Goal: Task Accomplishment & Management: Use online tool/utility

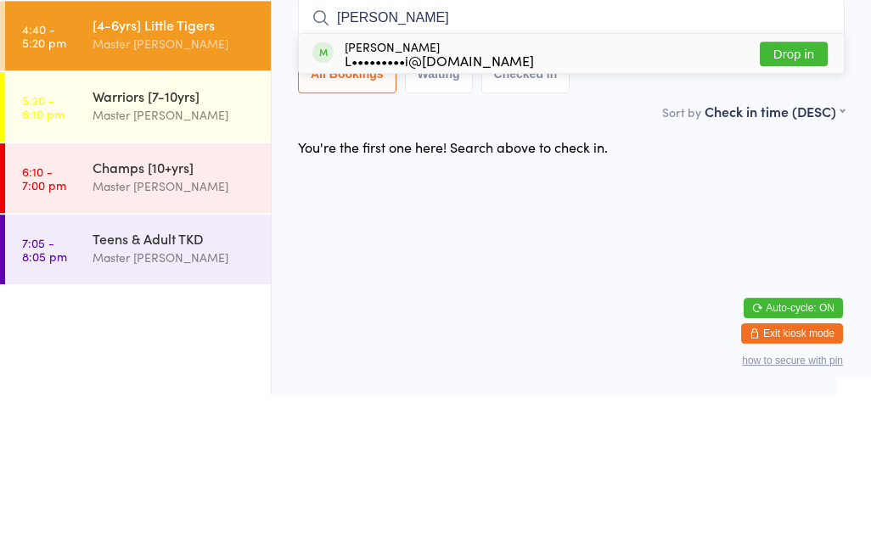
type input "[PERSON_NAME]"
click at [808, 195] on button "Drop in" at bounding box center [794, 207] width 68 height 25
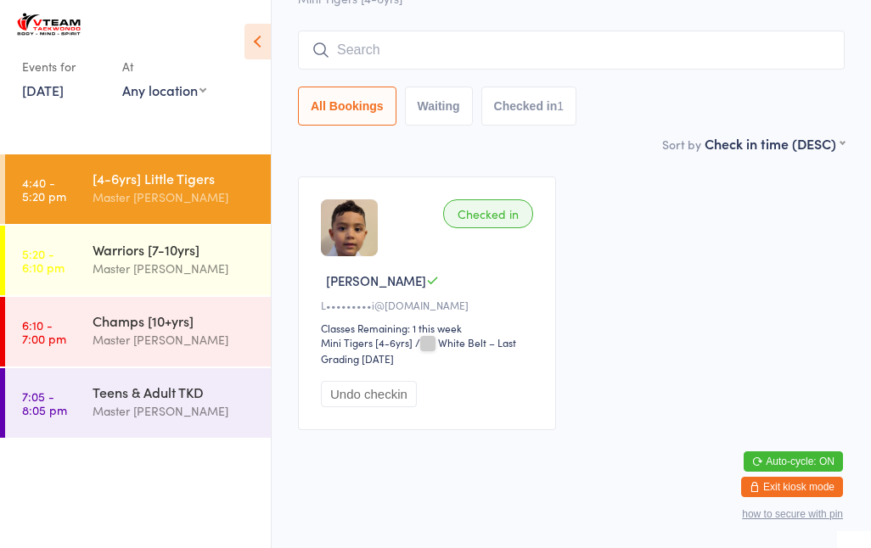
click at [417, 70] on input "search" at bounding box center [571, 50] width 547 height 39
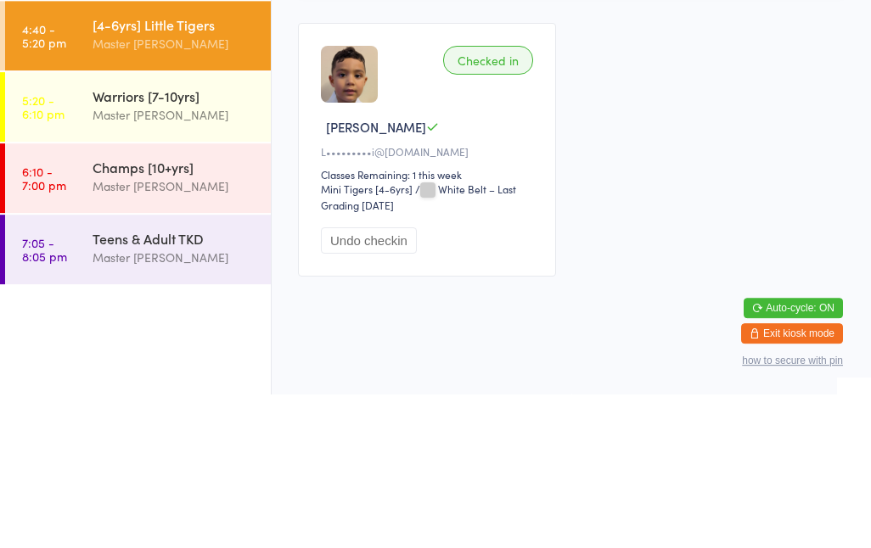
type input "Ben"
click at [772, 74] on button "Drop in" at bounding box center [794, 86] width 68 height 25
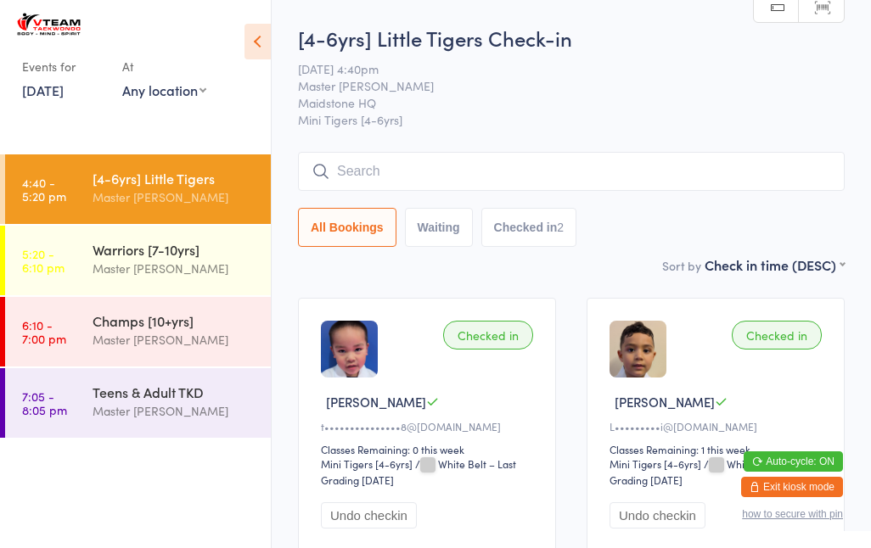
click at [413, 158] on input "search" at bounding box center [571, 171] width 547 height 39
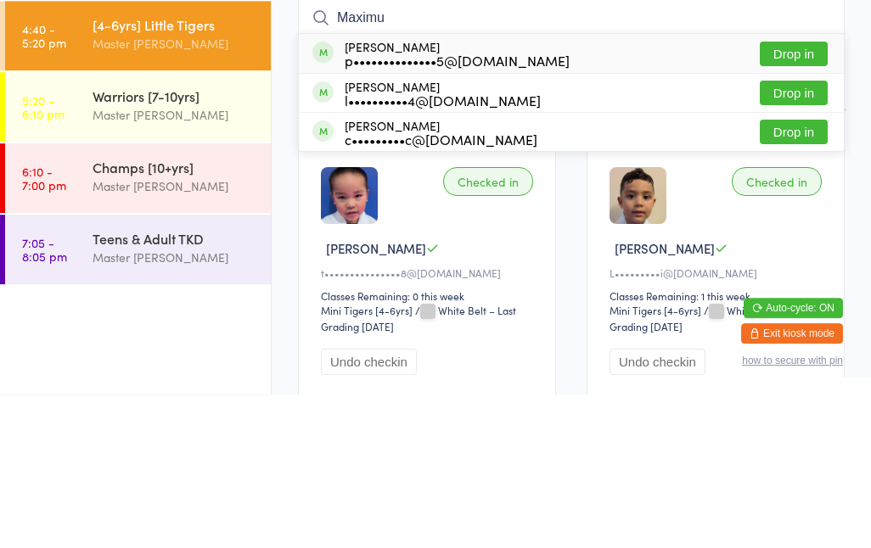
type input "Maximu"
click at [801, 195] on button "Drop in" at bounding box center [794, 207] width 68 height 25
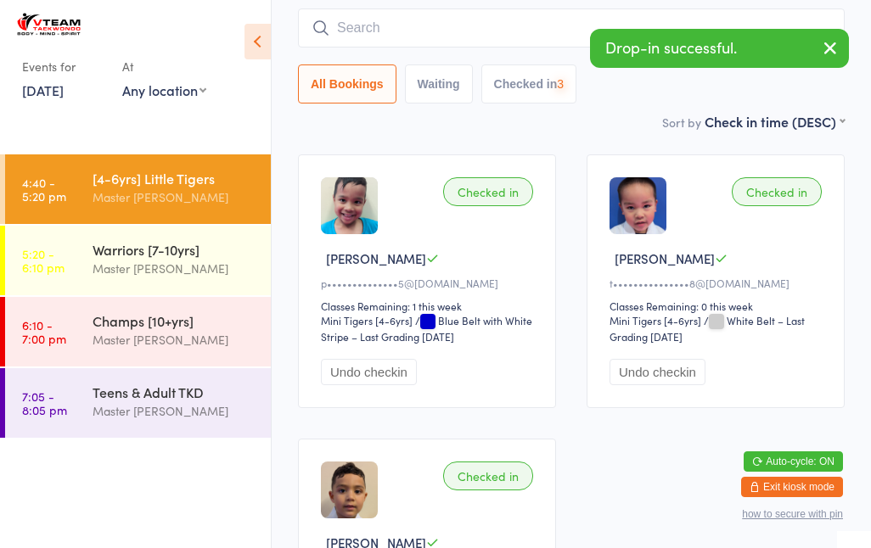
click at [413, 25] on input "search" at bounding box center [571, 27] width 547 height 39
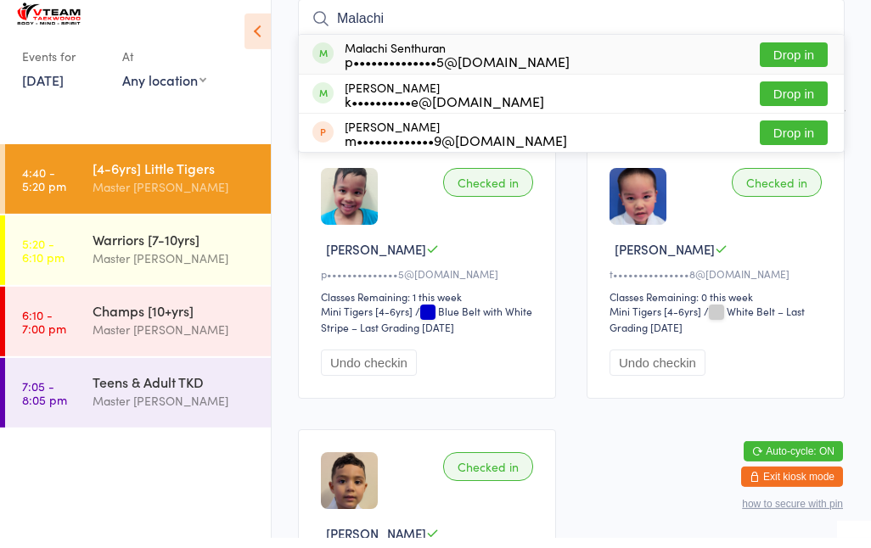
type input "Malachi"
click at [808, 53] on button "Drop in" at bounding box center [794, 65] width 68 height 25
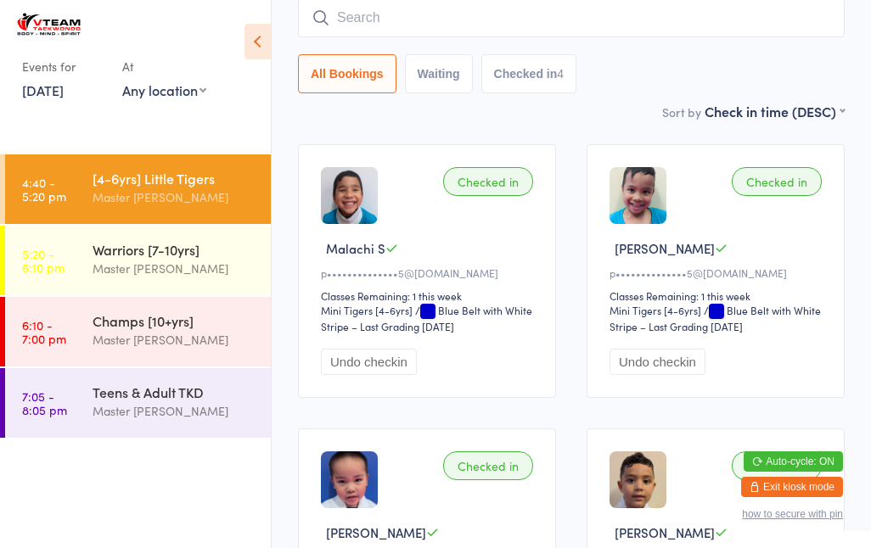
click at [503, 173] on div "Checked in" at bounding box center [488, 181] width 90 height 29
click at [386, 363] on button "Undo checkin" at bounding box center [369, 362] width 96 height 26
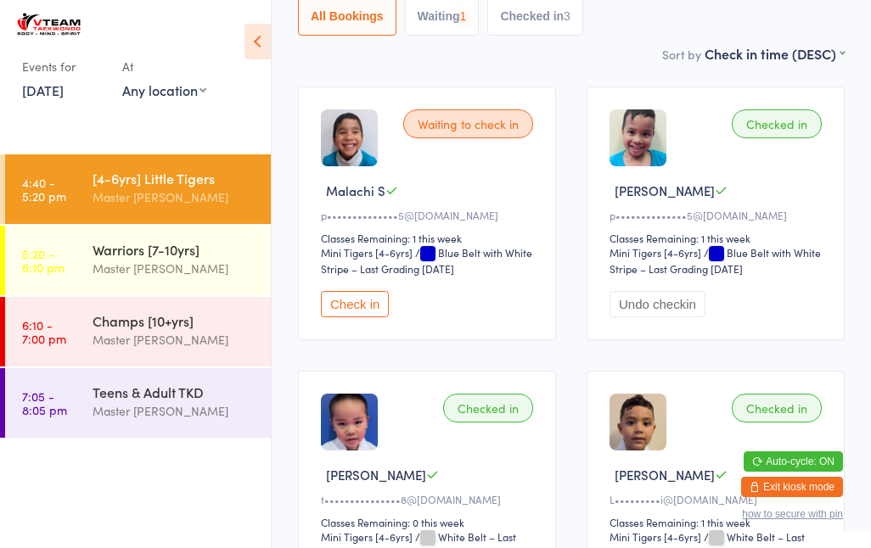
scroll to position [223, 0]
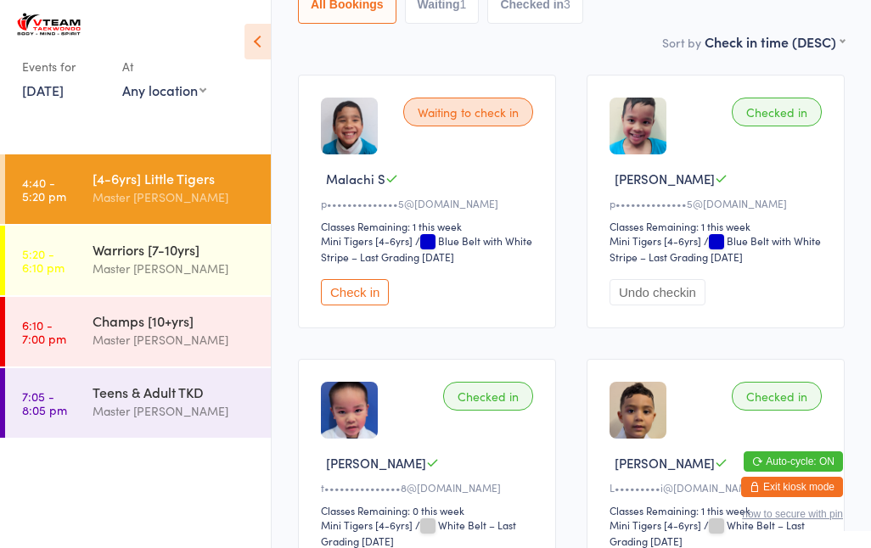
click at [670, 305] on button "Undo checkin" at bounding box center [658, 292] width 96 height 26
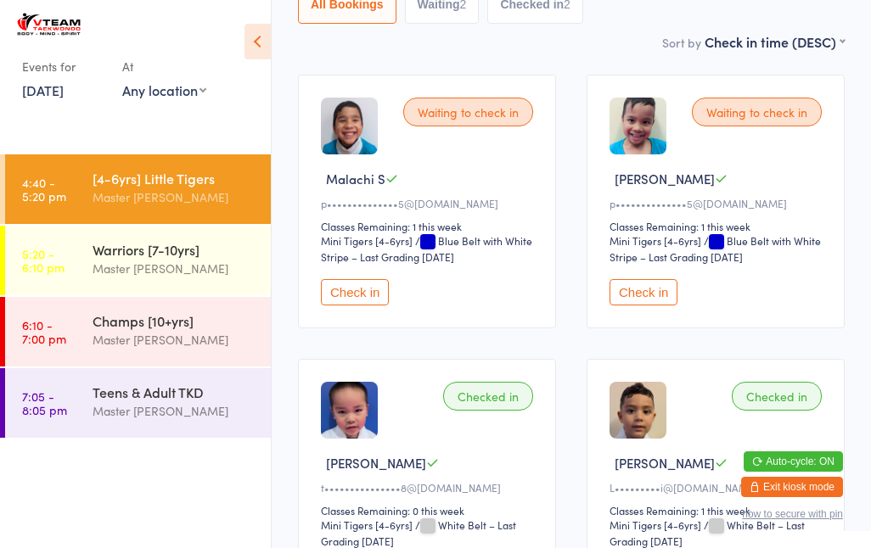
click at [182, 261] on div "Master [PERSON_NAME]" at bounding box center [175, 269] width 164 height 20
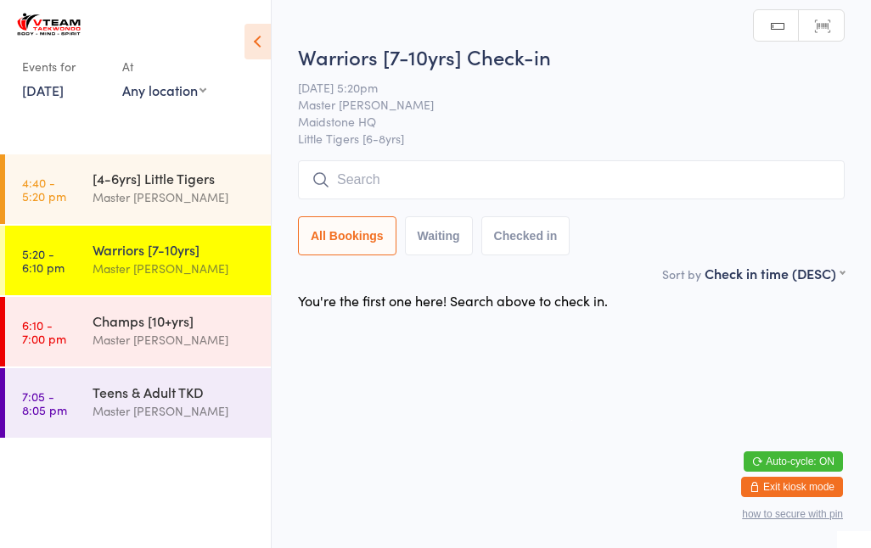
click at [445, 162] on input "search" at bounding box center [571, 179] width 547 height 39
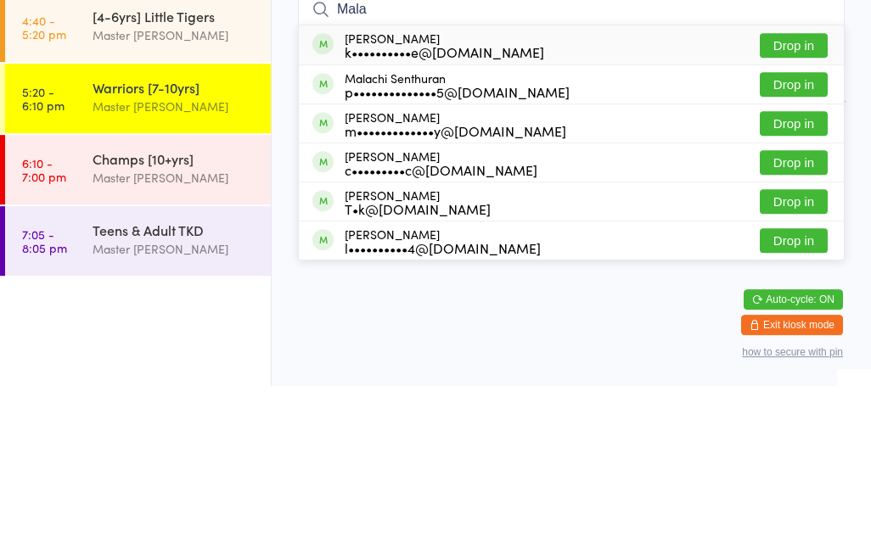
type input "Mala"
click at [520, 247] on div "p••••••••••••••5@[DOMAIN_NAME]" at bounding box center [457, 254] width 225 height 14
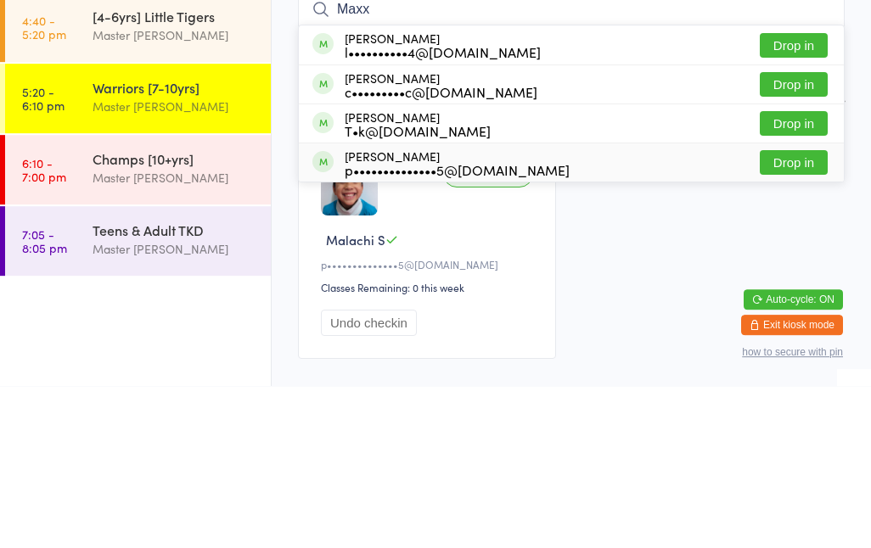
type input "Maxx"
click at [548, 306] on div "Maximus Senthuran p••••••••••••••5@[DOMAIN_NAME] Drop in" at bounding box center [571, 325] width 545 height 38
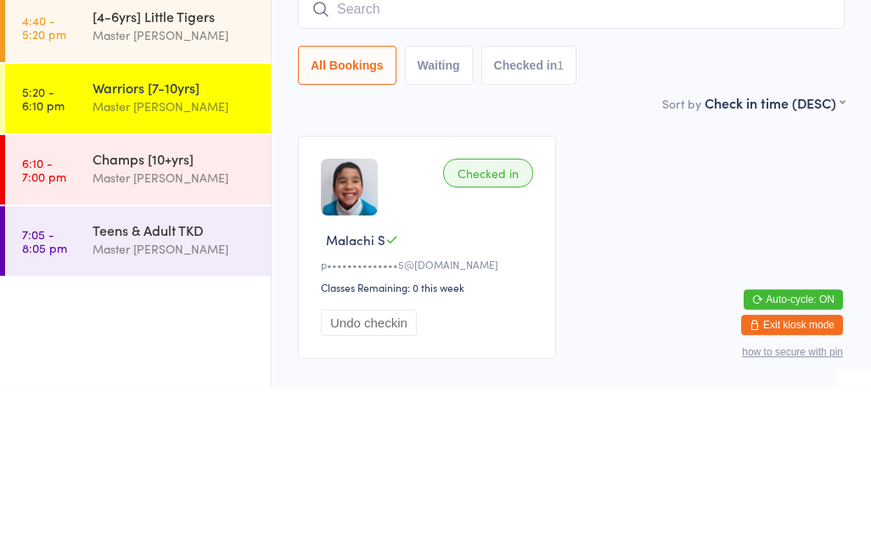
scroll to position [112, 0]
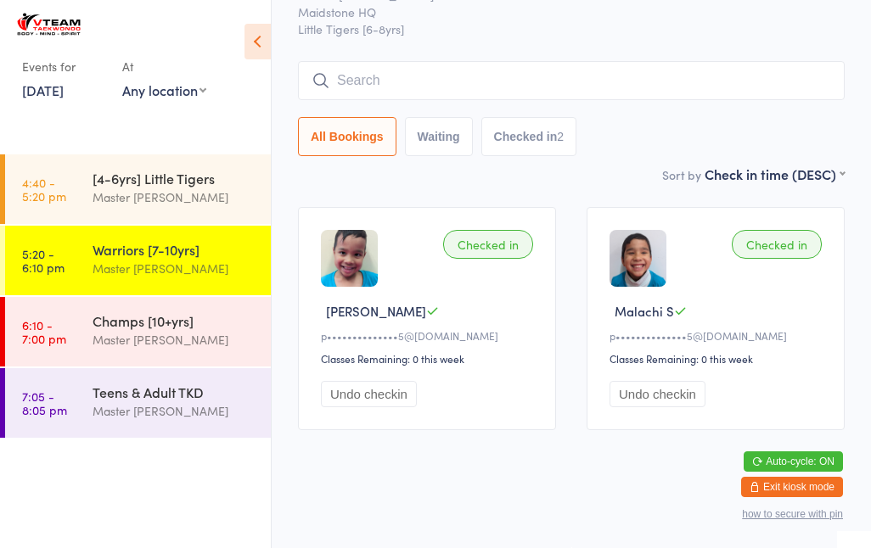
click at [416, 61] on input "search" at bounding box center [571, 80] width 547 height 39
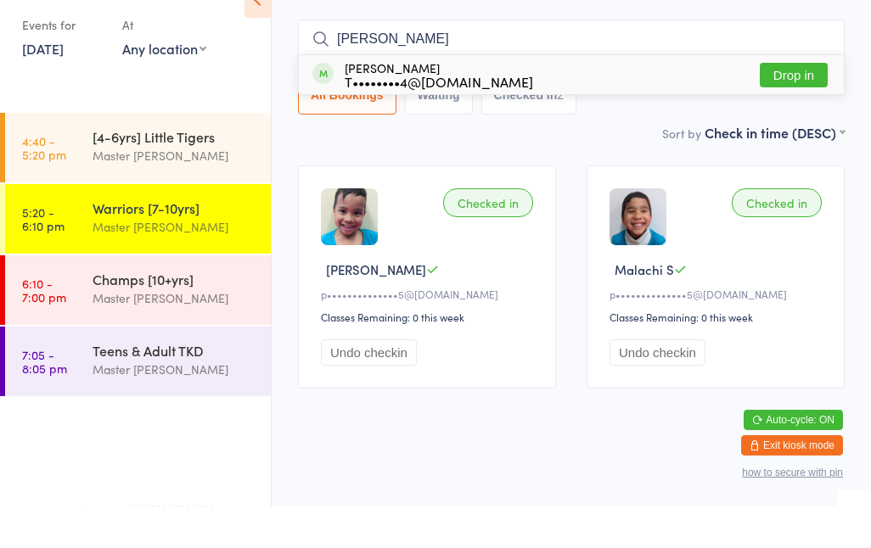
type input "[PERSON_NAME]"
click at [435, 116] on div "T••••••••4@[DOMAIN_NAME]" at bounding box center [439, 123] width 188 height 14
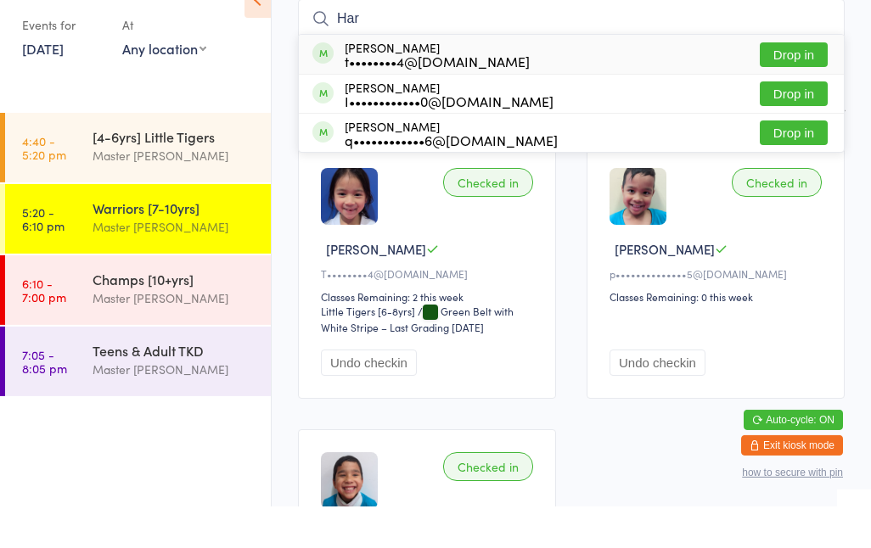
type input "Har"
click at [458, 96] on div "t••••••••4@[DOMAIN_NAME]" at bounding box center [437, 103] width 185 height 14
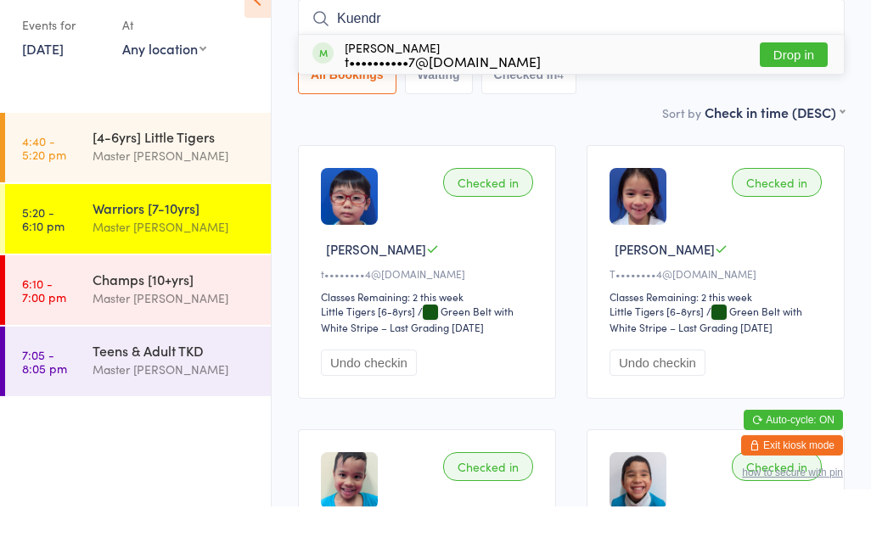
type input "Kuendr"
click at [633, 76] on div "Kuendrup [PERSON_NAME] t••••••••••7@[DOMAIN_NAME] Drop in" at bounding box center [571, 95] width 545 height 39
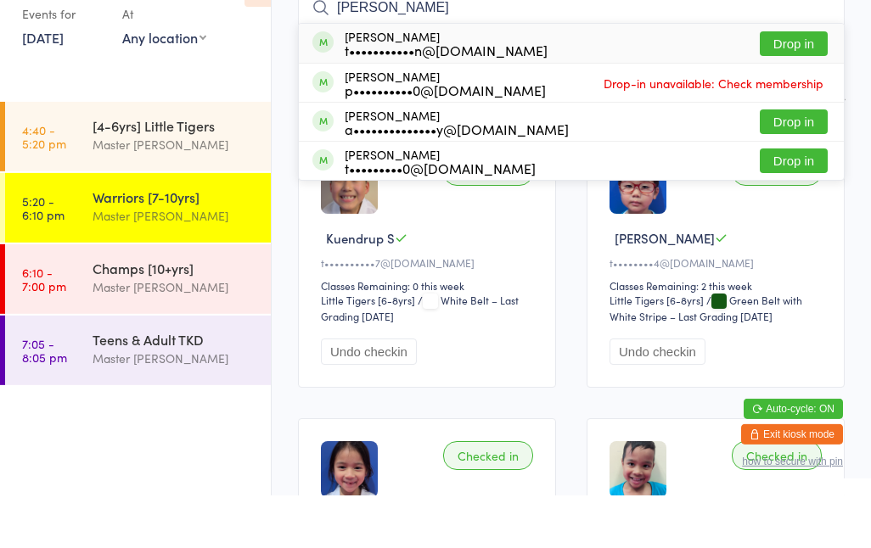
type input "[PERSON_NAME]"
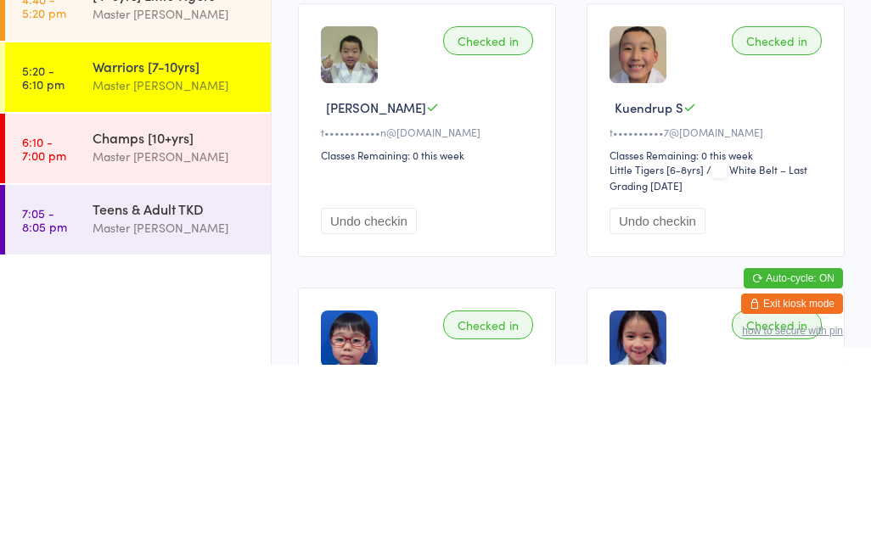
click at [735, 346] on span "/ White Belt – Last Grading [DATE]" at bounding box center [709, 361] width 198 height 31
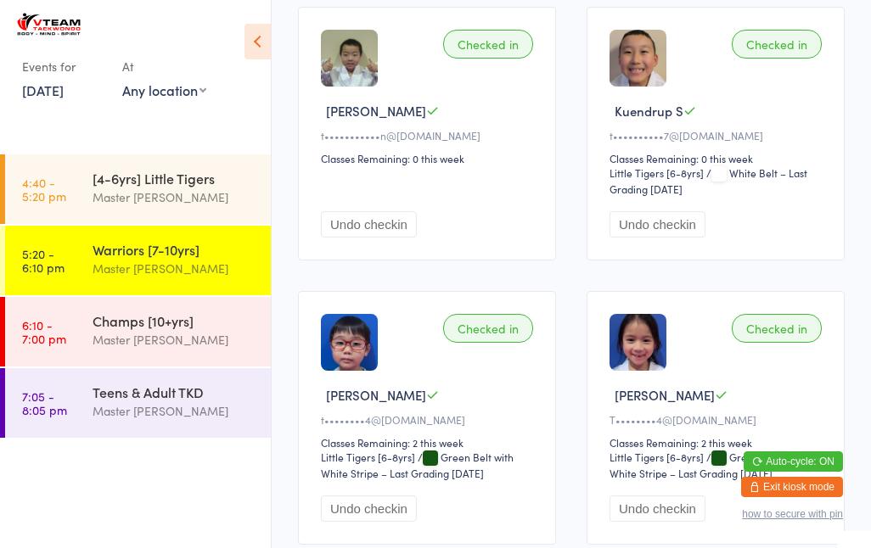
scroll to position [0, 0]
